Goal: Navigation & Orientation: Understand site structure

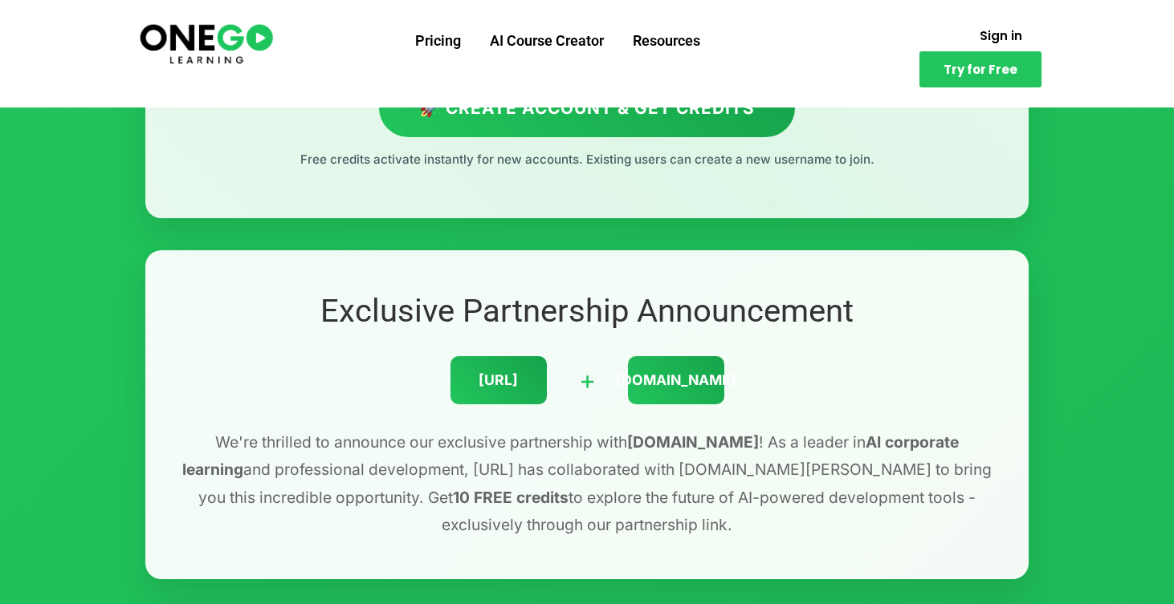
scroll to position [346, 0]
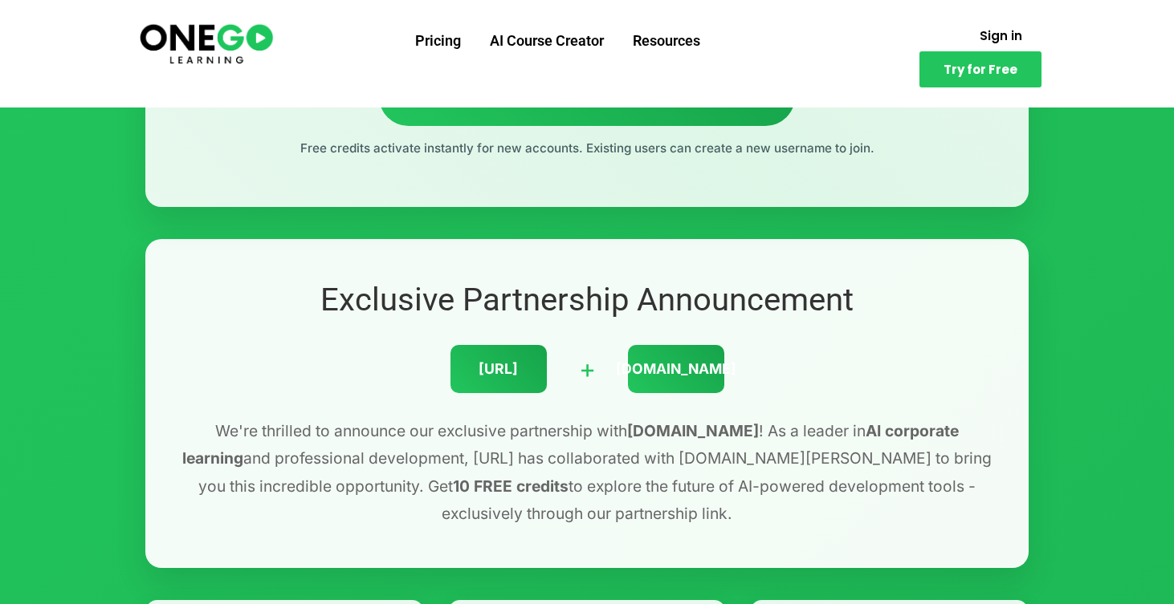
drag, startPoint x: 535, startPoint y: 368, endPoint x: 465, endPoint y: 364, distance: 69.9
click at [465, 364] on div "ONEGO.ai" at bounding box center [498, 369] width 96 height 48
copy div "ONEGO.ai"
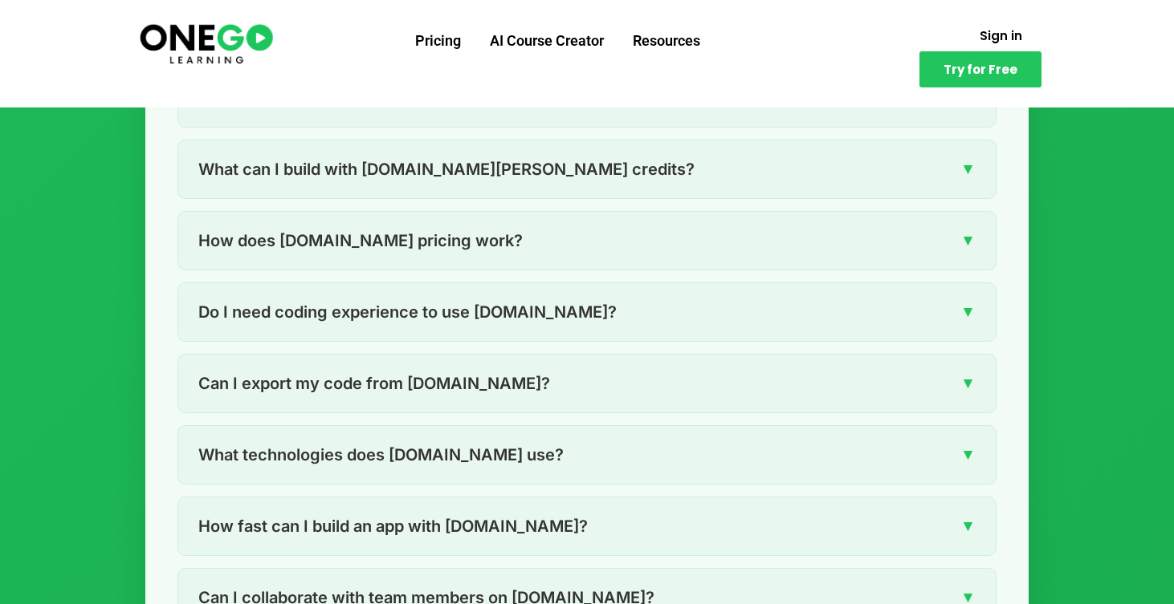
scroll to position [2803, 0]
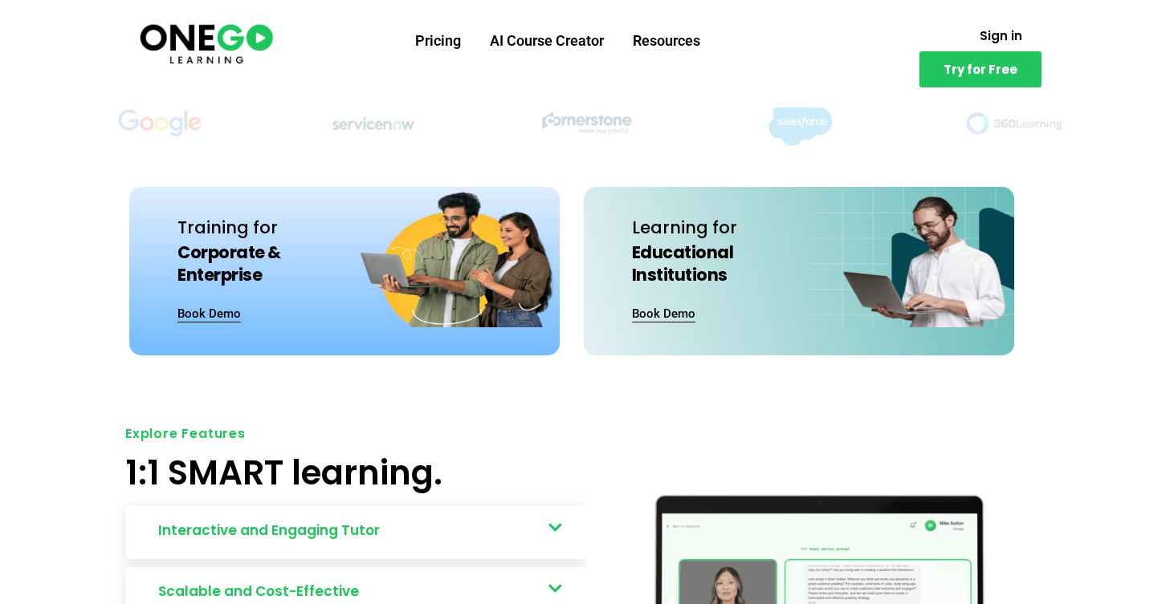
scroll to position [307, 0]
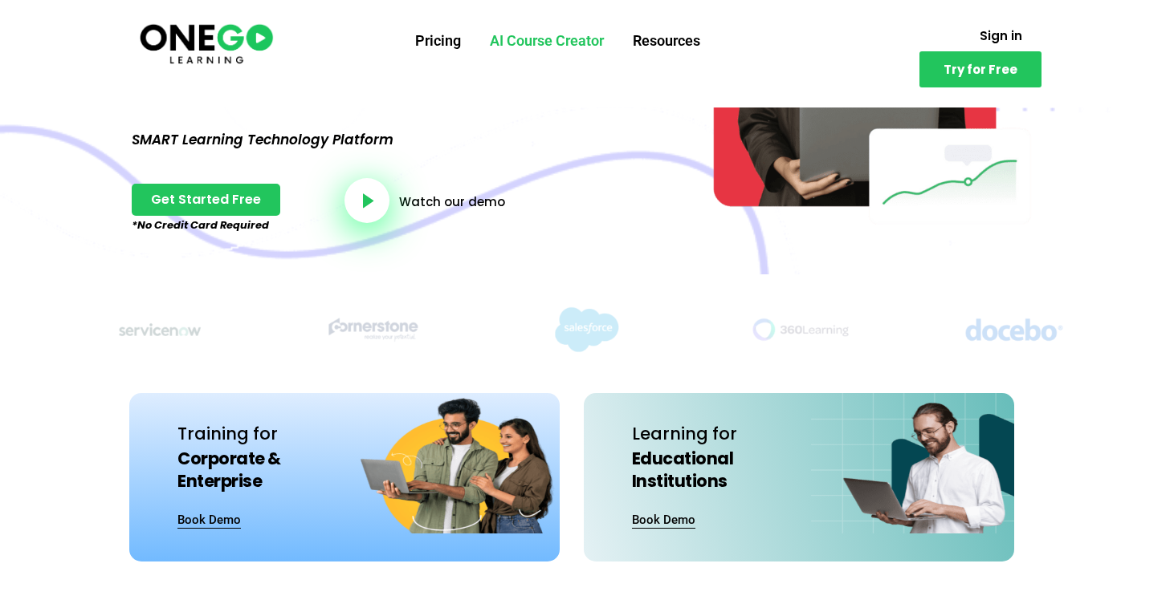
click at [542, 42] on link "AI Course Creator" at bounding box center [546, 41] width 143 height 42
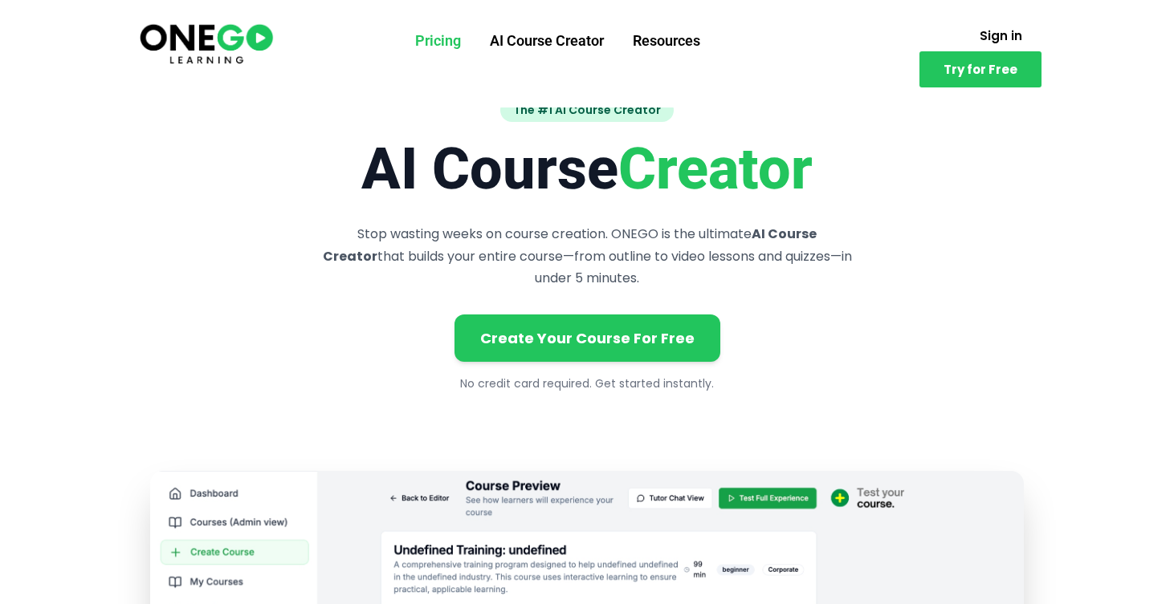
click at [432, 39] on link "Pricing" at bounding box center [438, 41] width 75 height 42
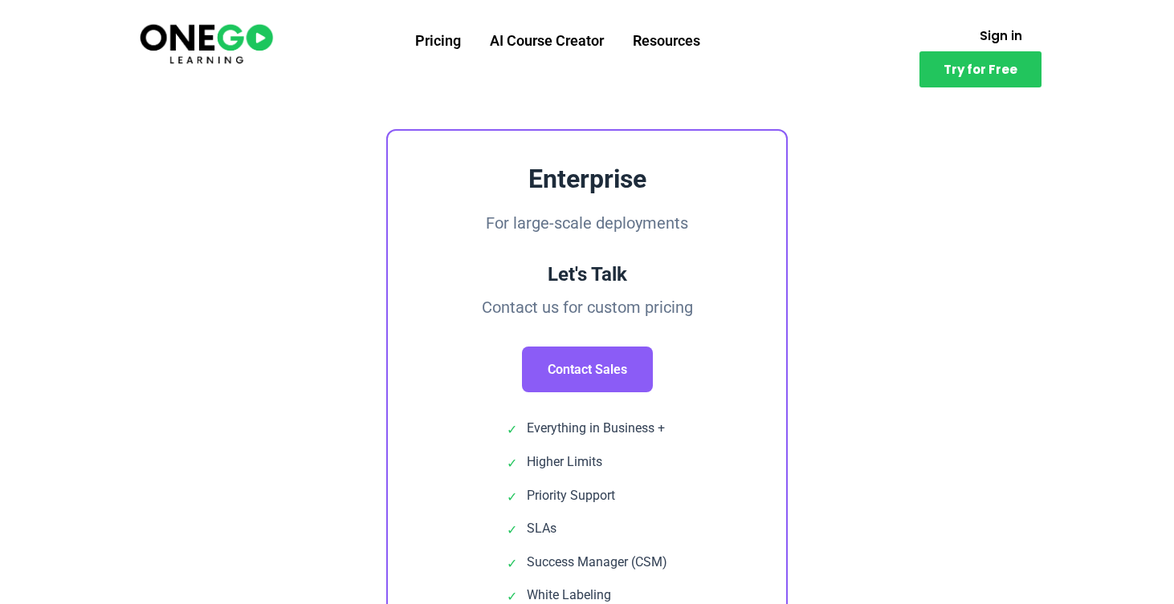
scroll to position [1202, 0]
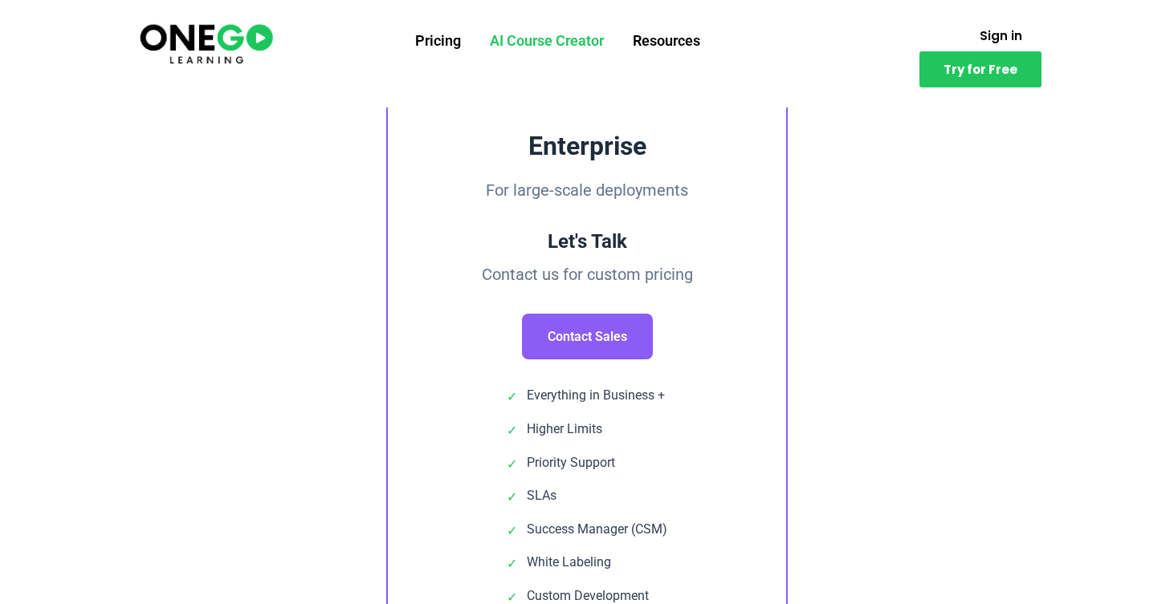
click at [599, 40] on link "AI Course Creator" at bounding box center [546, 41] width 143 height 42
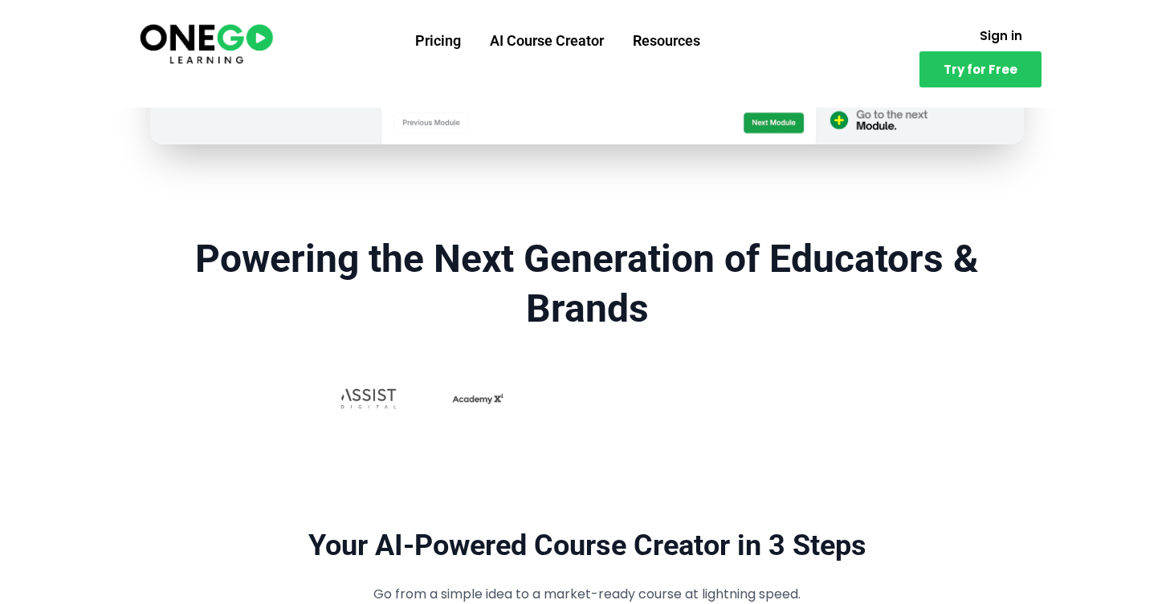
scroll to position [123, 0]
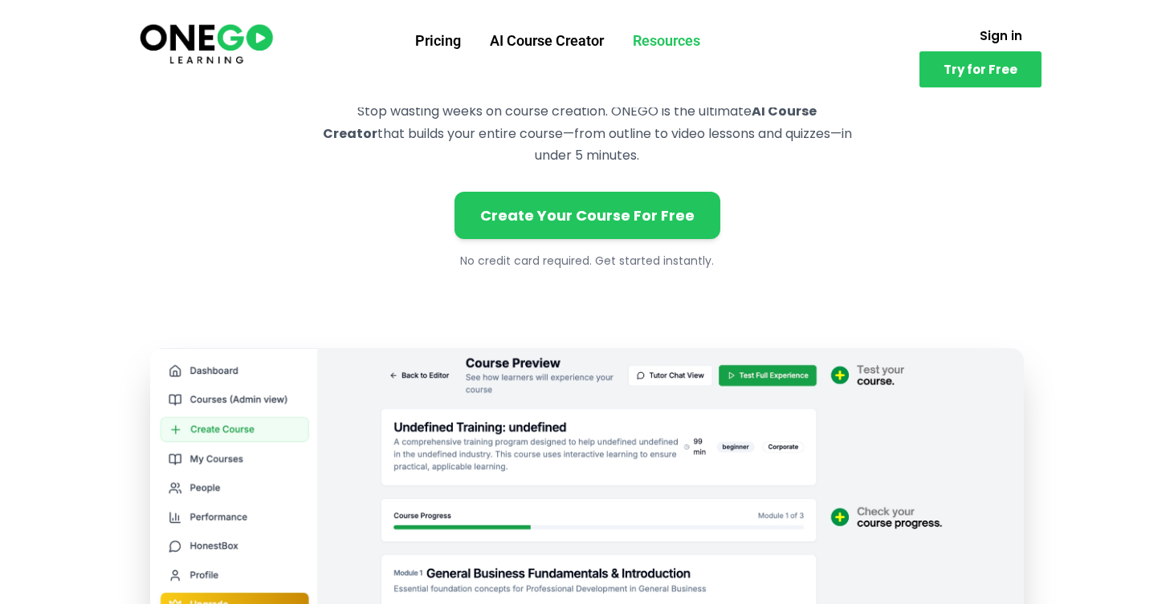
click at [672, 43] on link "Resources" at bounding box center [666, 41] width 96 height 42
